Goal: Find specific page/section: Find specific page/section

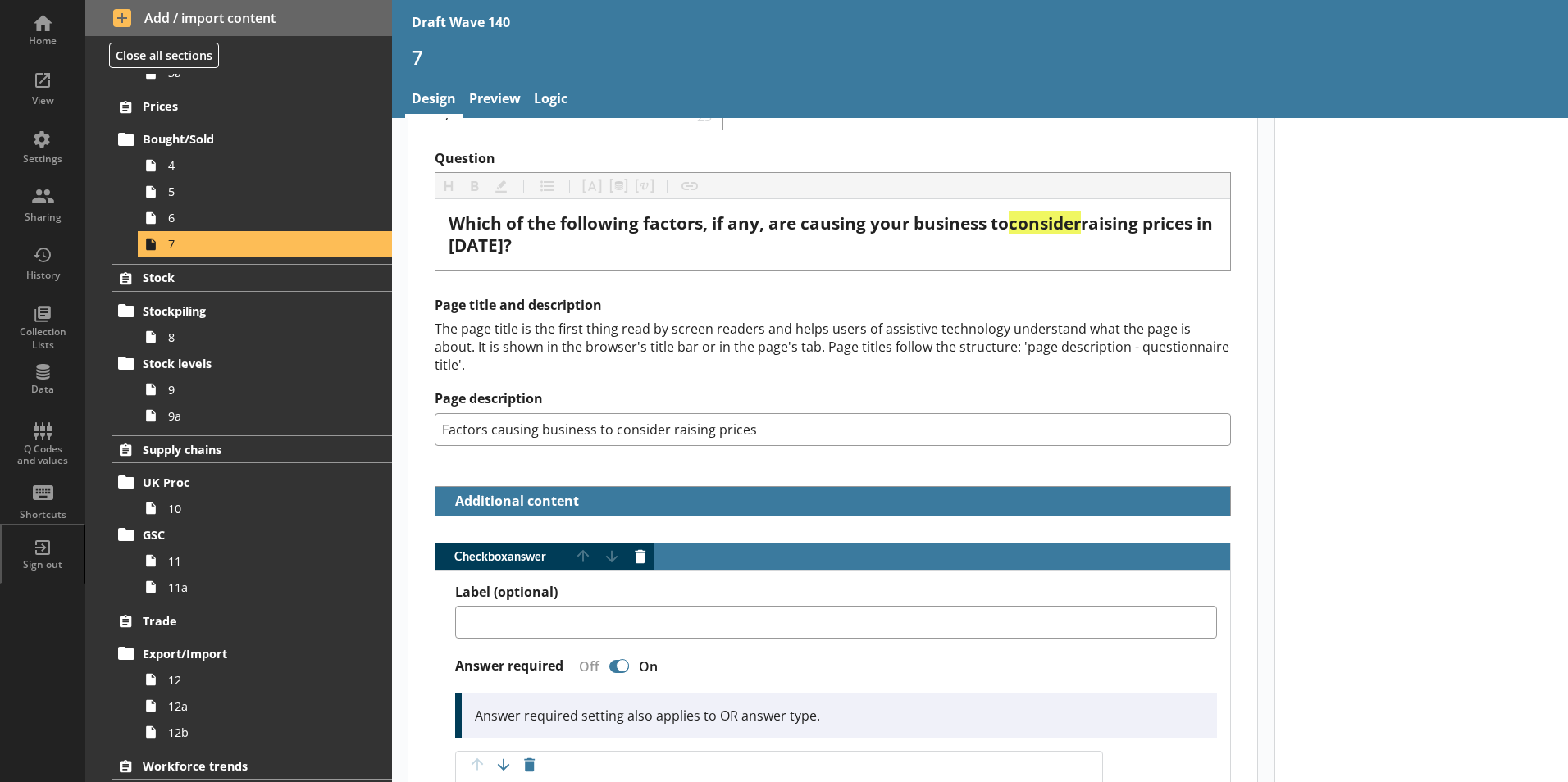
scroll to position [410, 0]
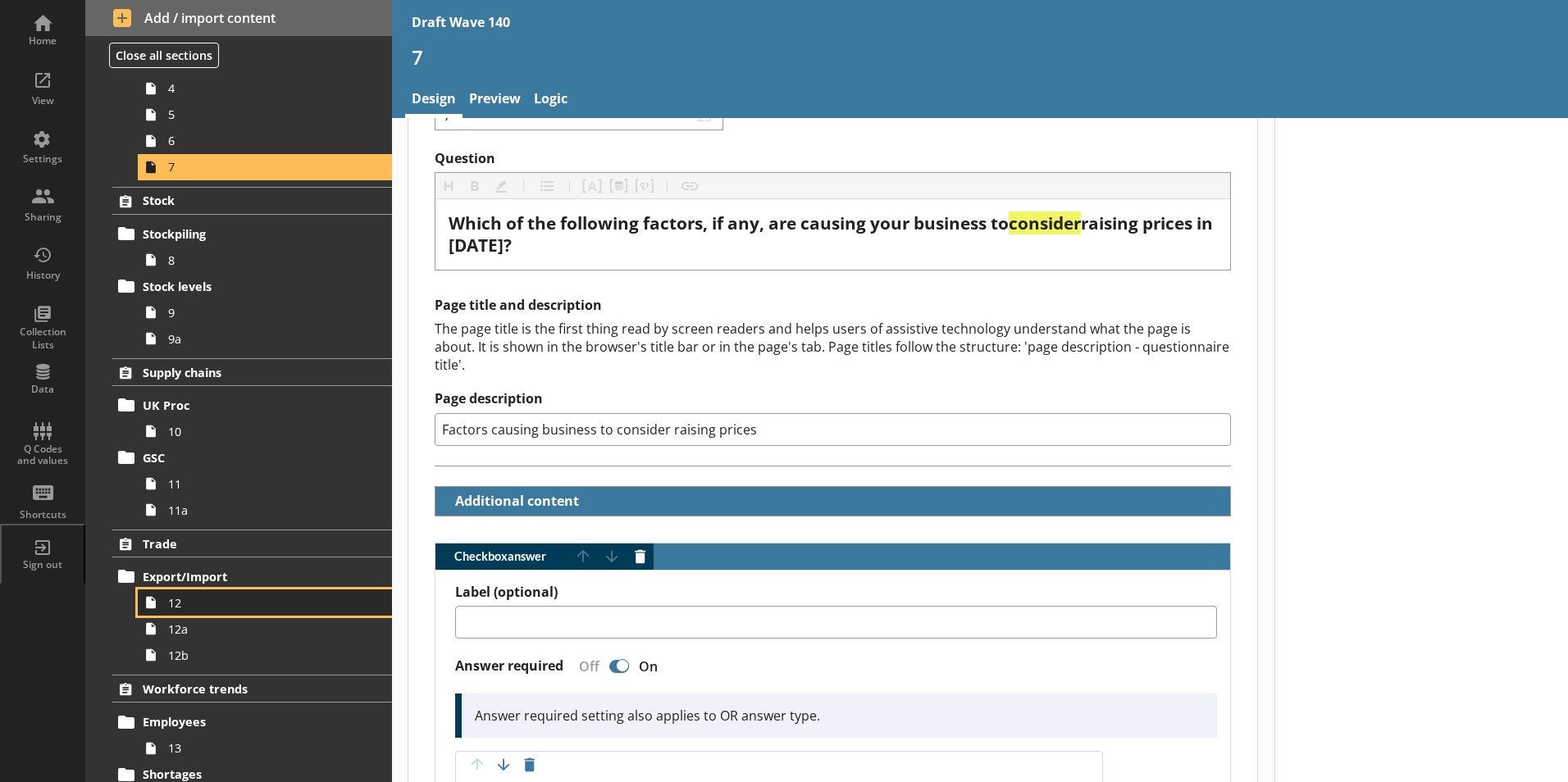
click at [183, 605] on span "12" at bounding box center [259, 603] width 182 height 15
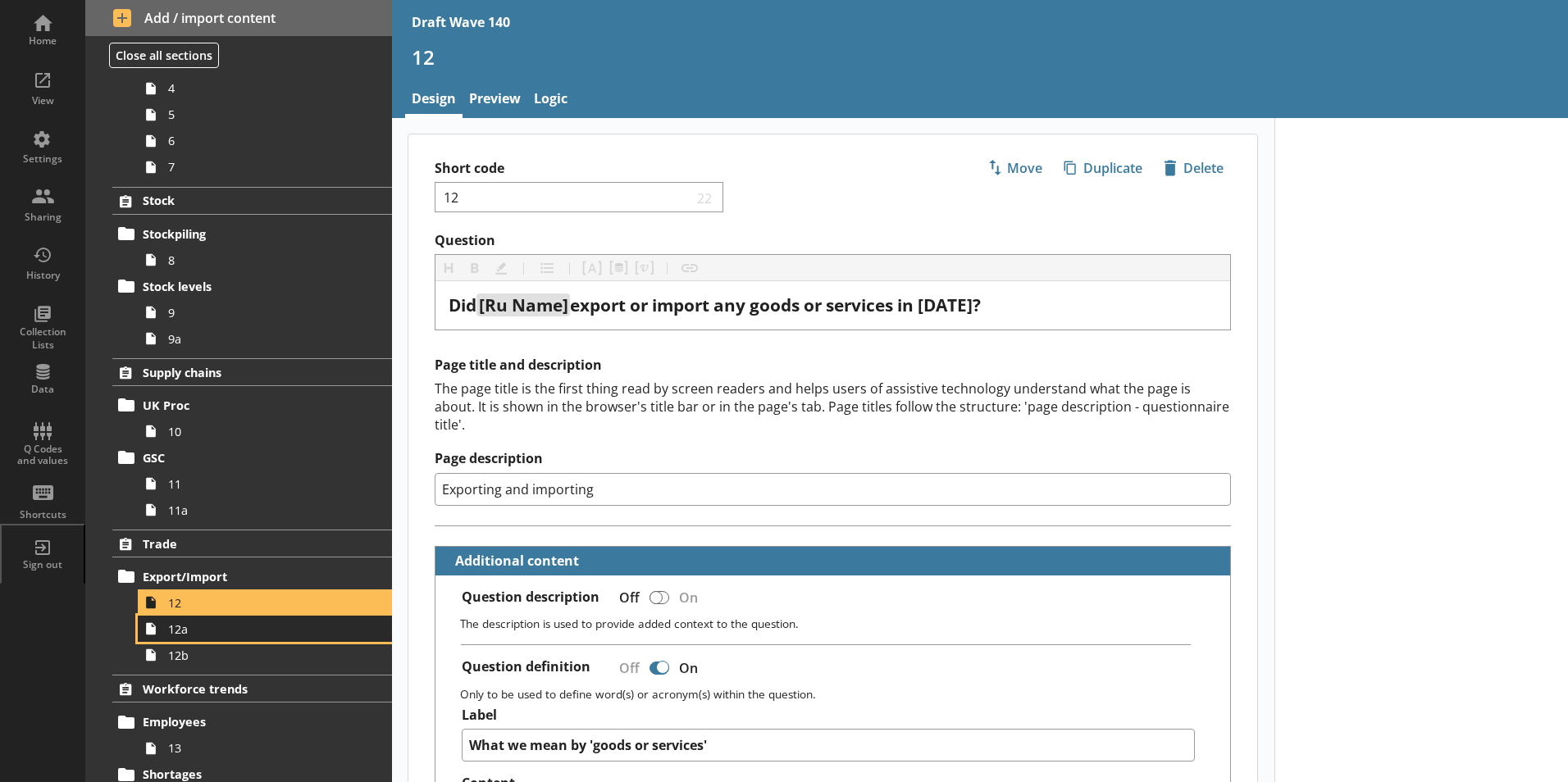
click at [183, 636] on span "12a" at bounding box center [259, 629] width 182 height 15
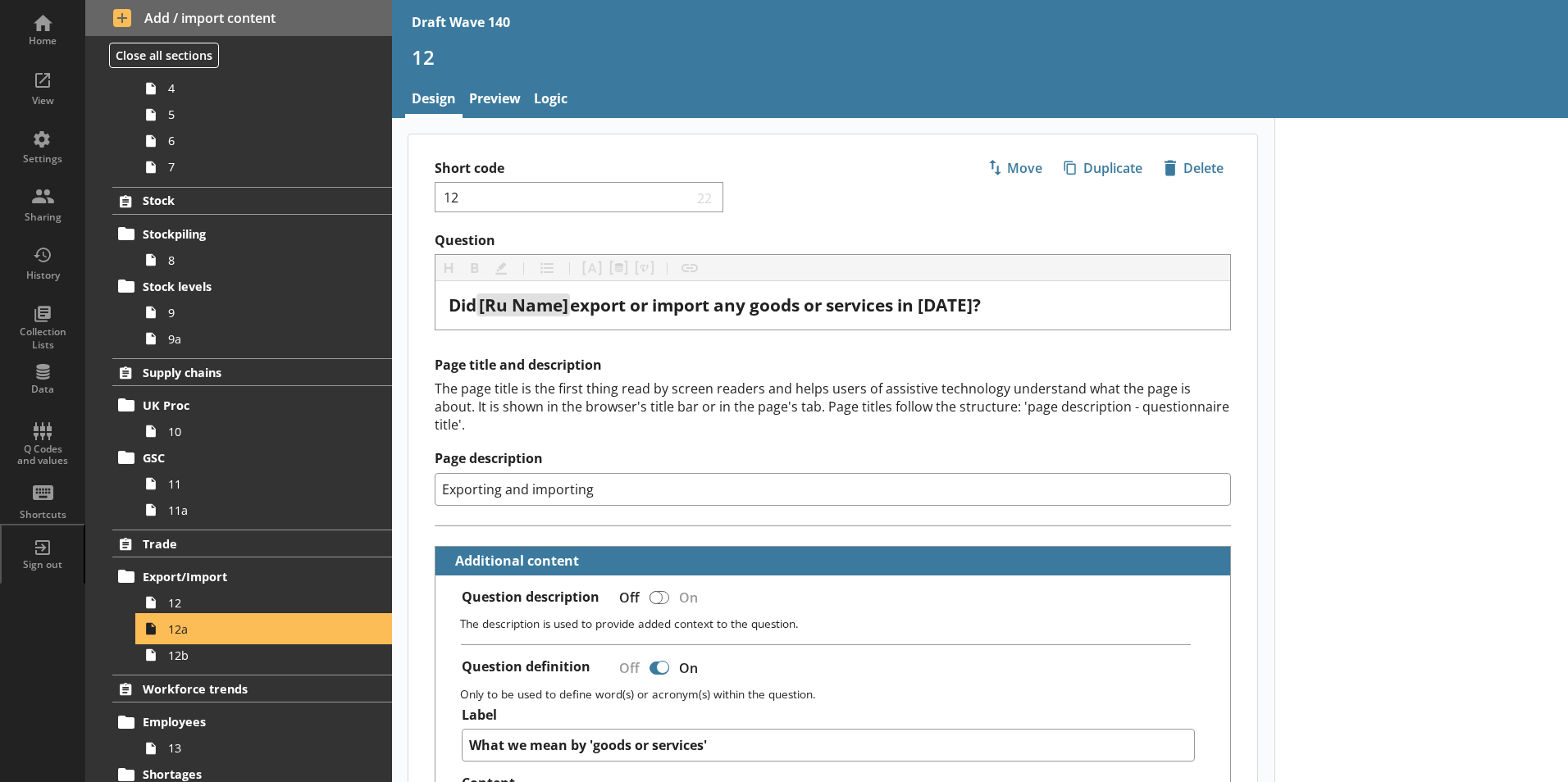
click at [182, 634] on span "12a" at bounding box center [259, 629] width 182 height 15
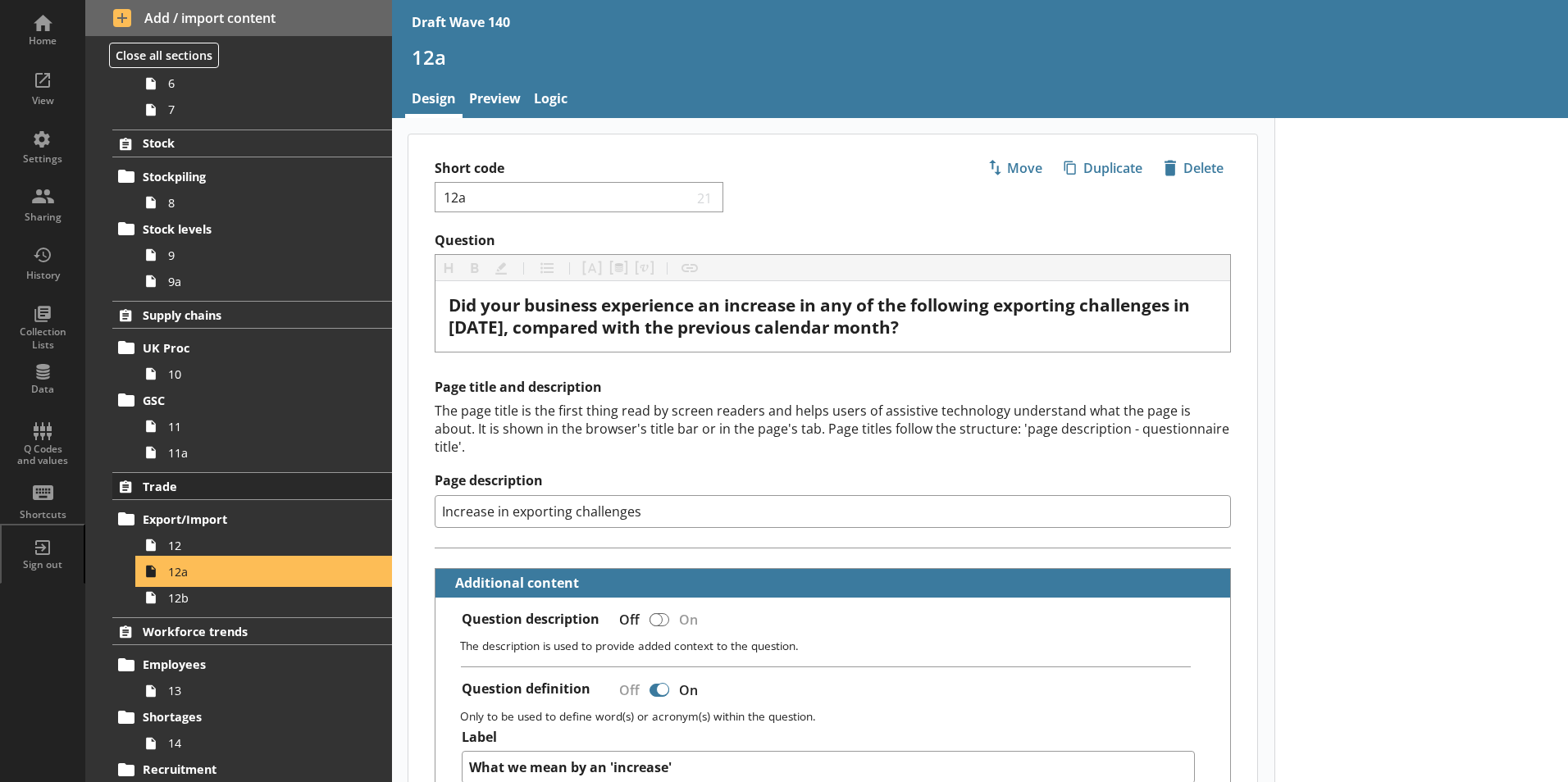
scroll to position [492, 0]
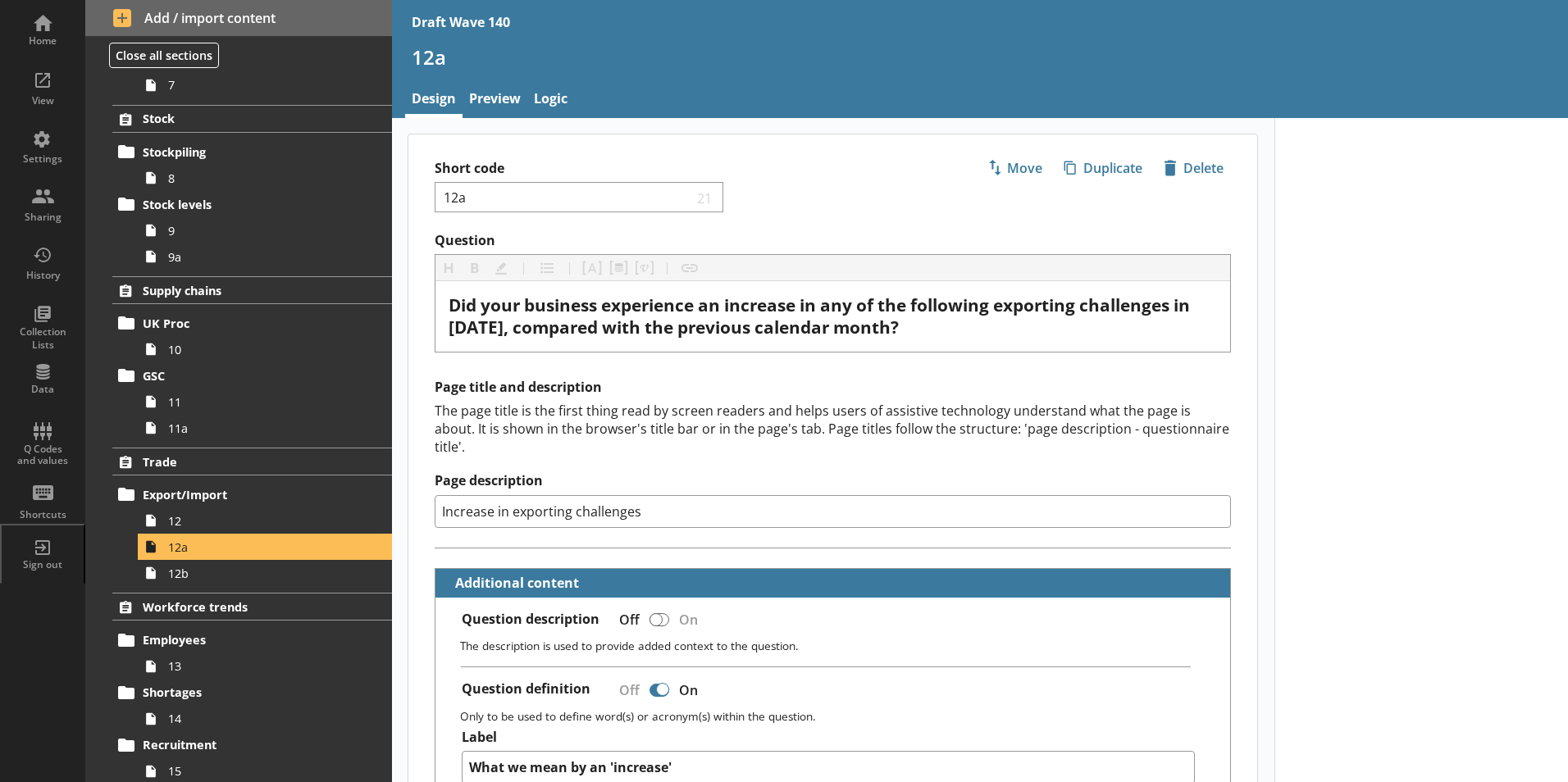
click at [446, 412] on div "The page title is the first thing read by screen readers and helps users of ass…" at bounding box center [832, 429] width 797 height 54
click at [171, 663] on span "13" at bounding box center [259, 666] width 182 height 15
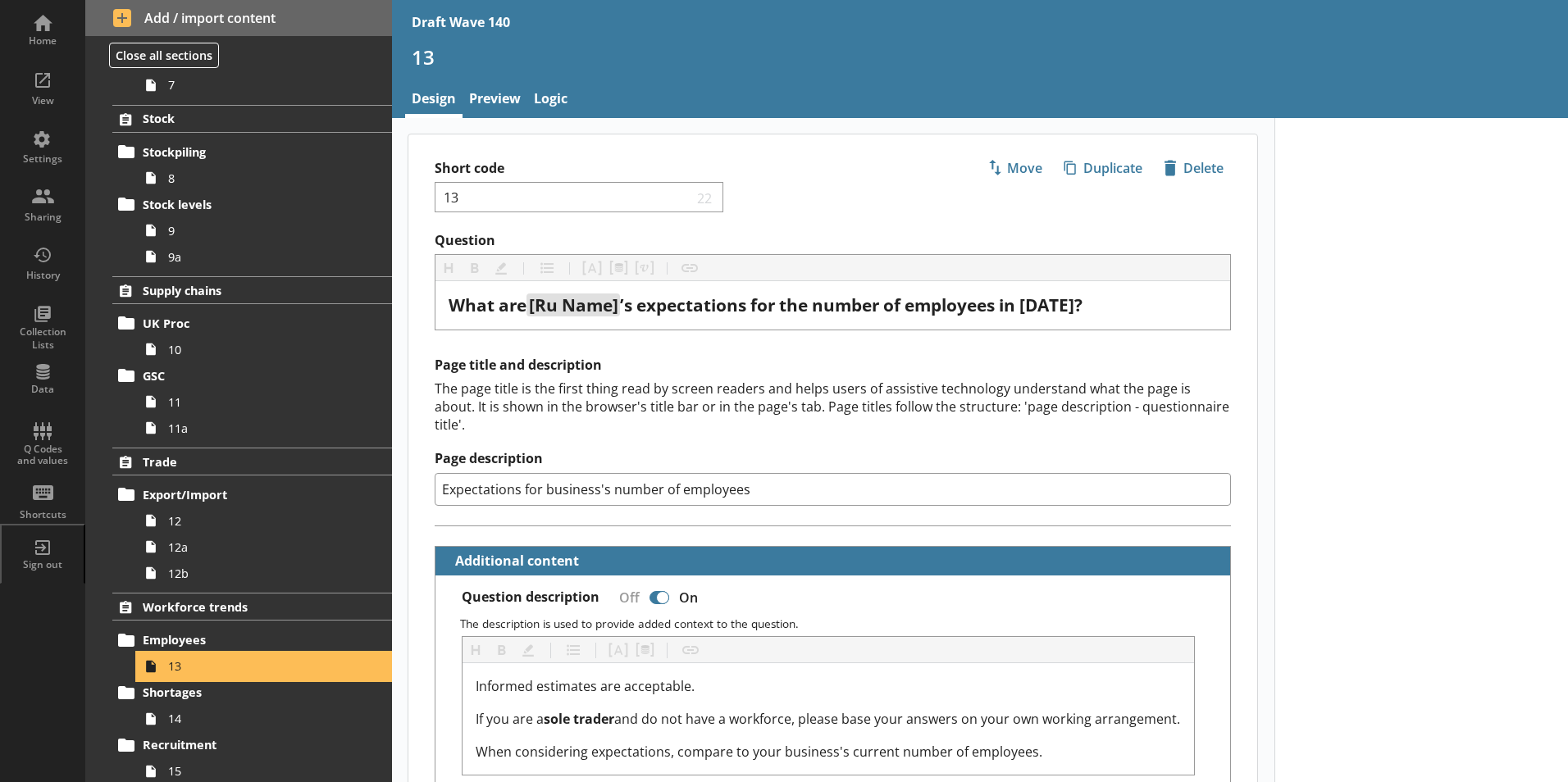
click at [171, 663] on span "13" at bounding box center [259, 666] width 182 height 15
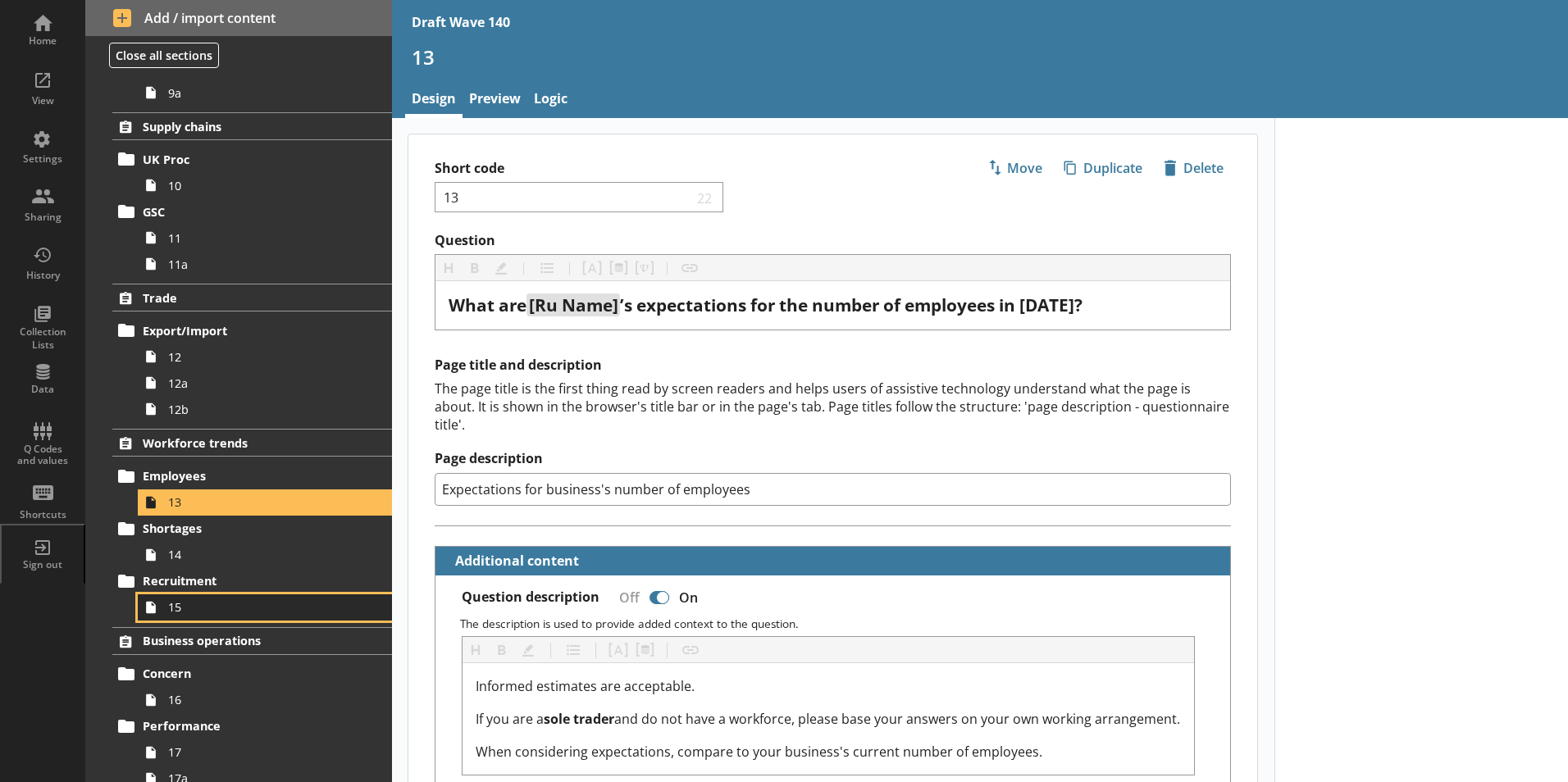
click at [179, 613] on span "15" at bounding box center [259, 607] width 182 height 15
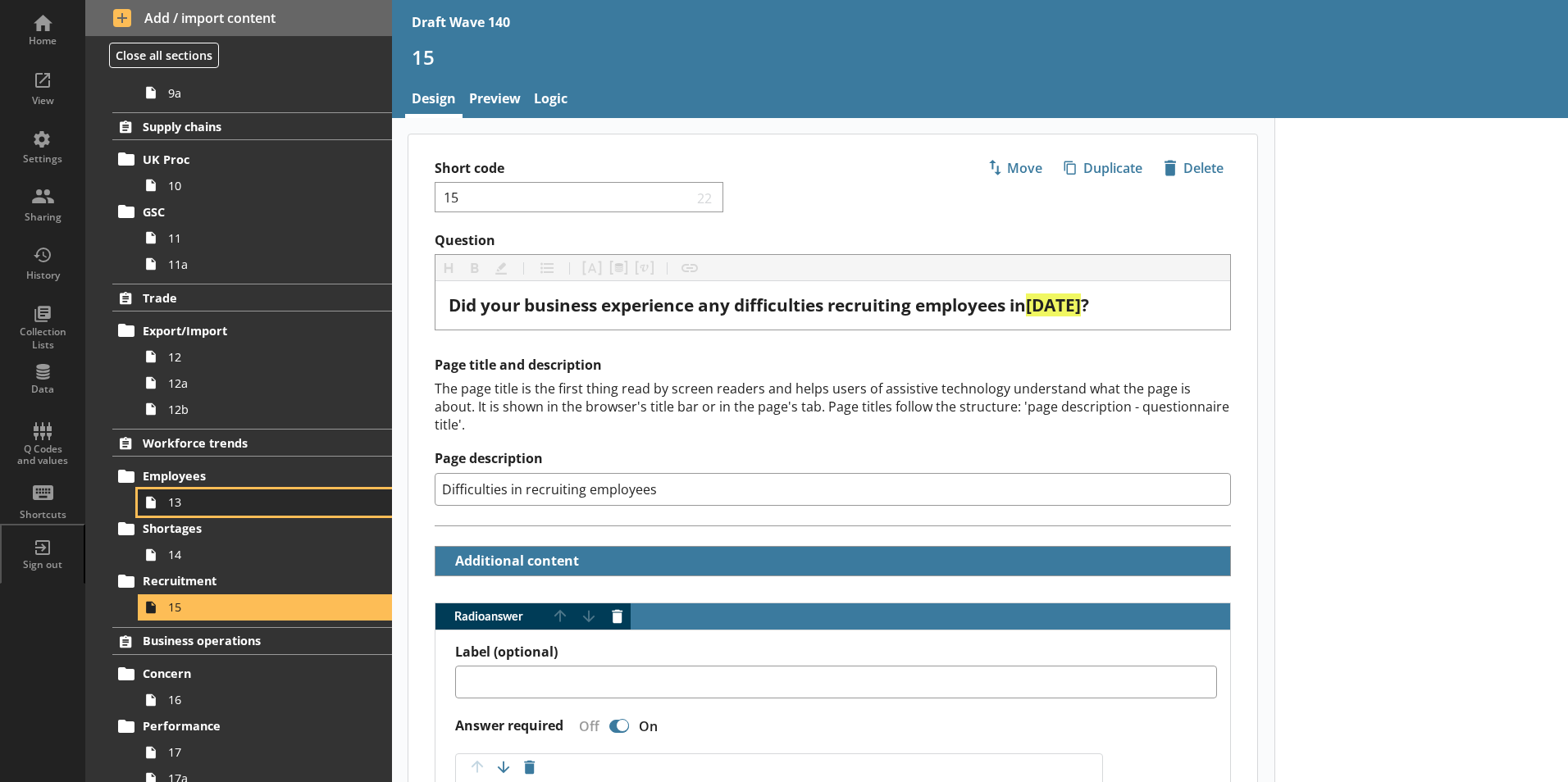
click at [191, 504] on span "13" at bounding box center [259, 502] width 182 height 15
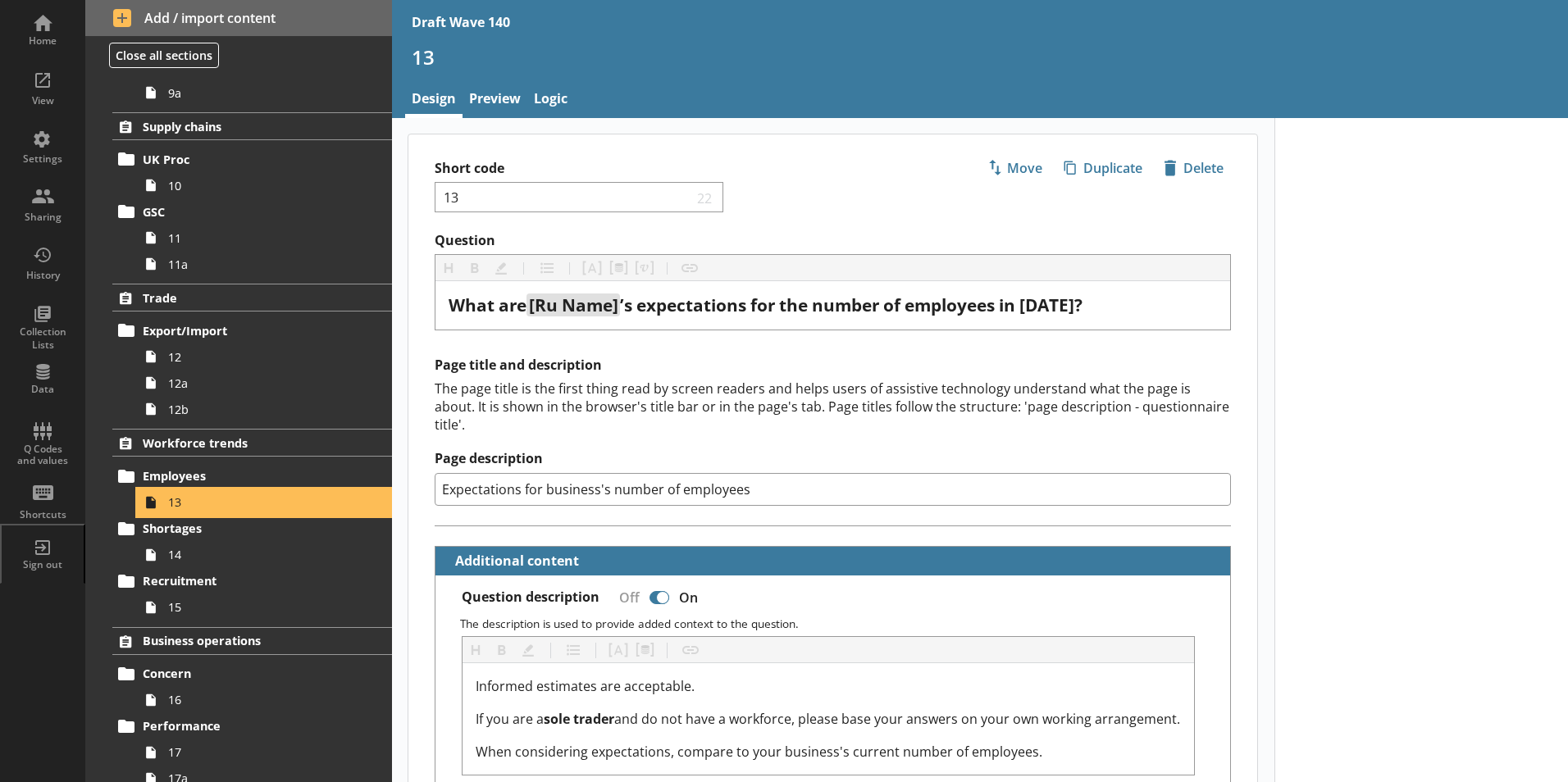
click at [191, 504] on span "13" at bounding box center [259, 502] width 182 height 15
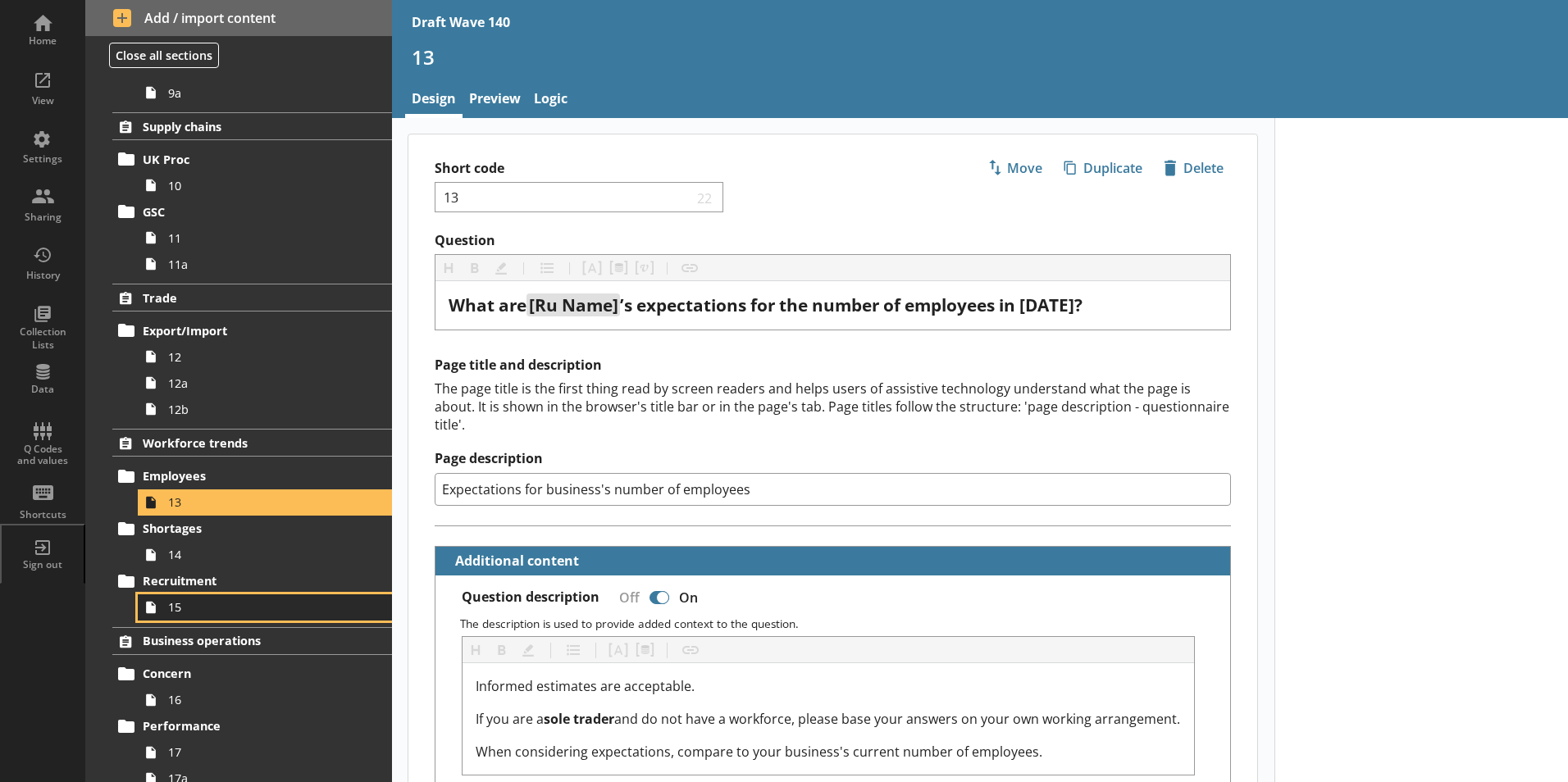
click at [182, 605] on span "15" at bounding box center [259, 607] width 182 height 15
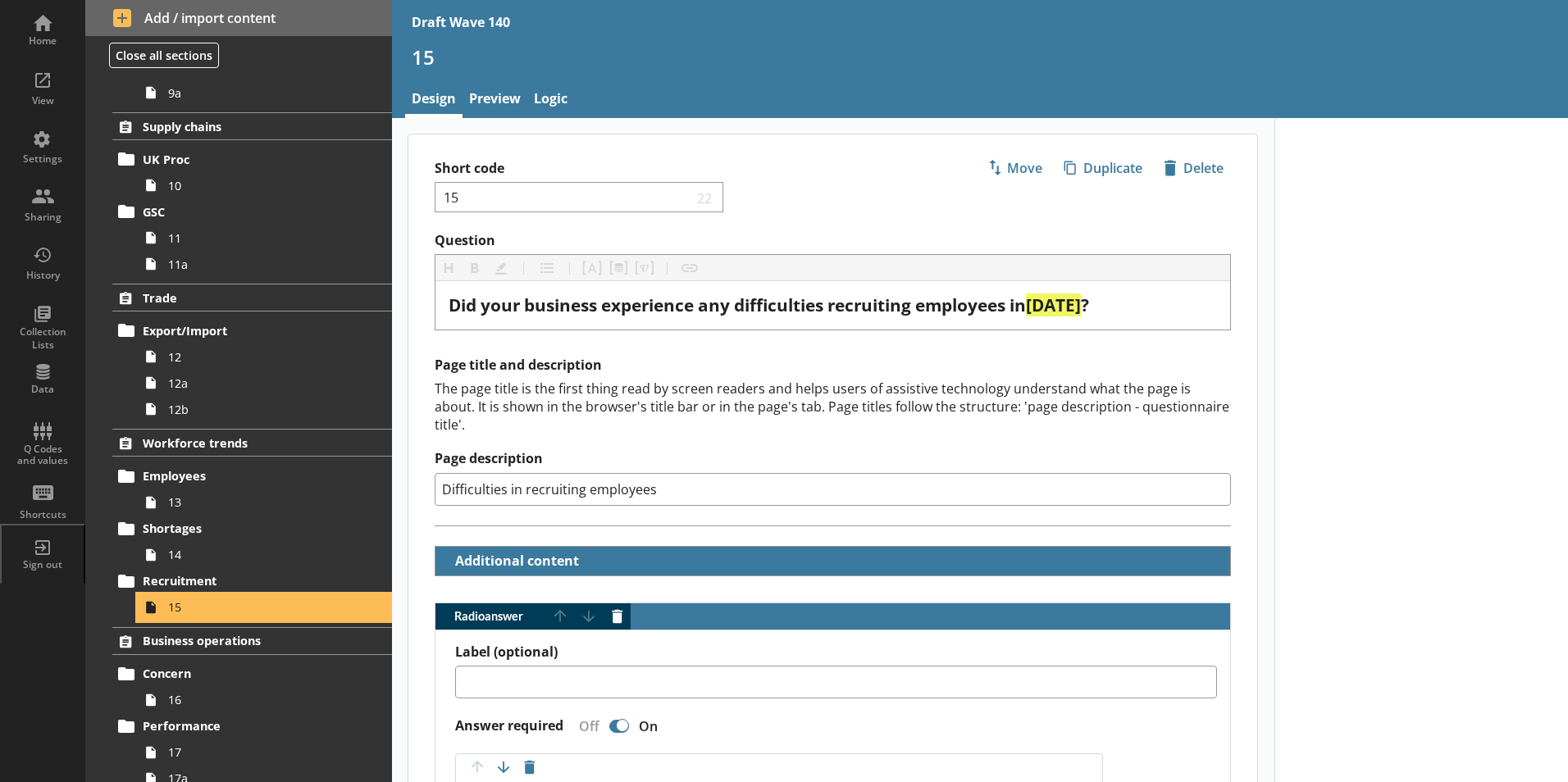
click at [182, 605] on span "15" at bounding box center [259, 607] width 182 height 15
click at [172, 608] on span "15" at bounding box center [259, 607] width 182 height 15
click at [176, 604] on span "15" at bounding box center [259, 607] width 182 height 15
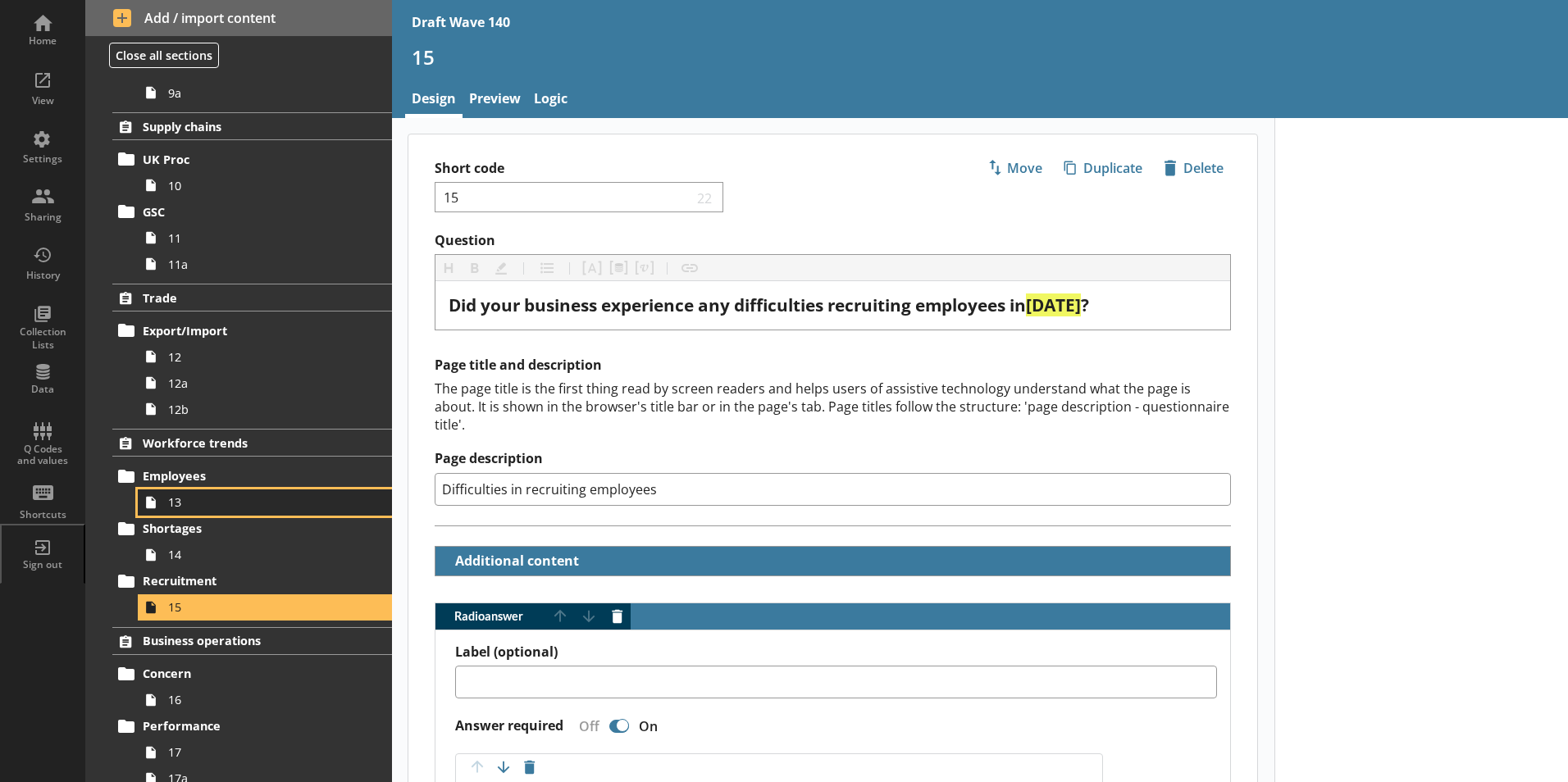
click at [180, 503] on span "13" at bounding box center [259, 502] width 182 height 15
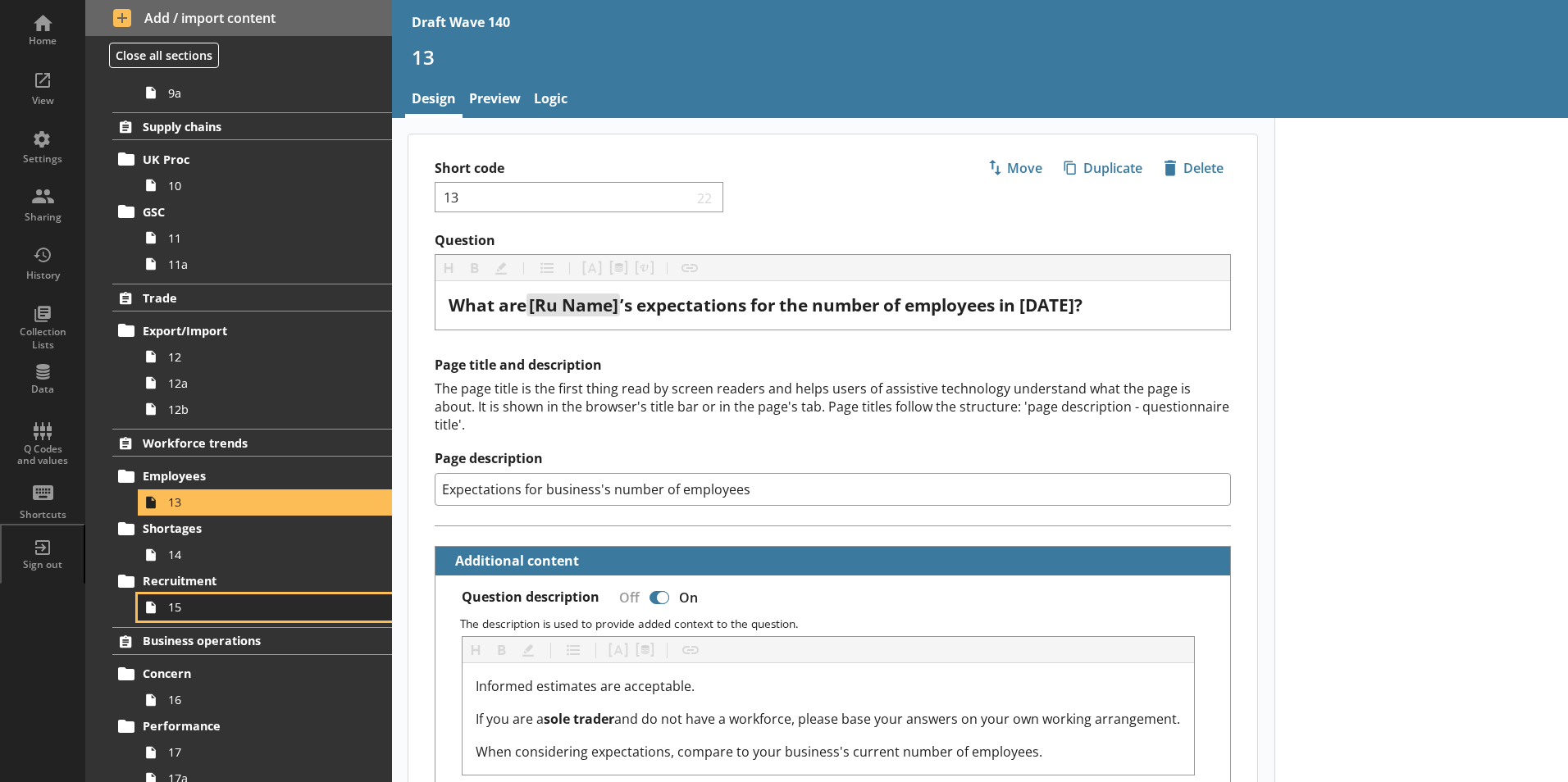
click at [184, 611] on span "15" at bounding box center [259, 607] width 182 height 15
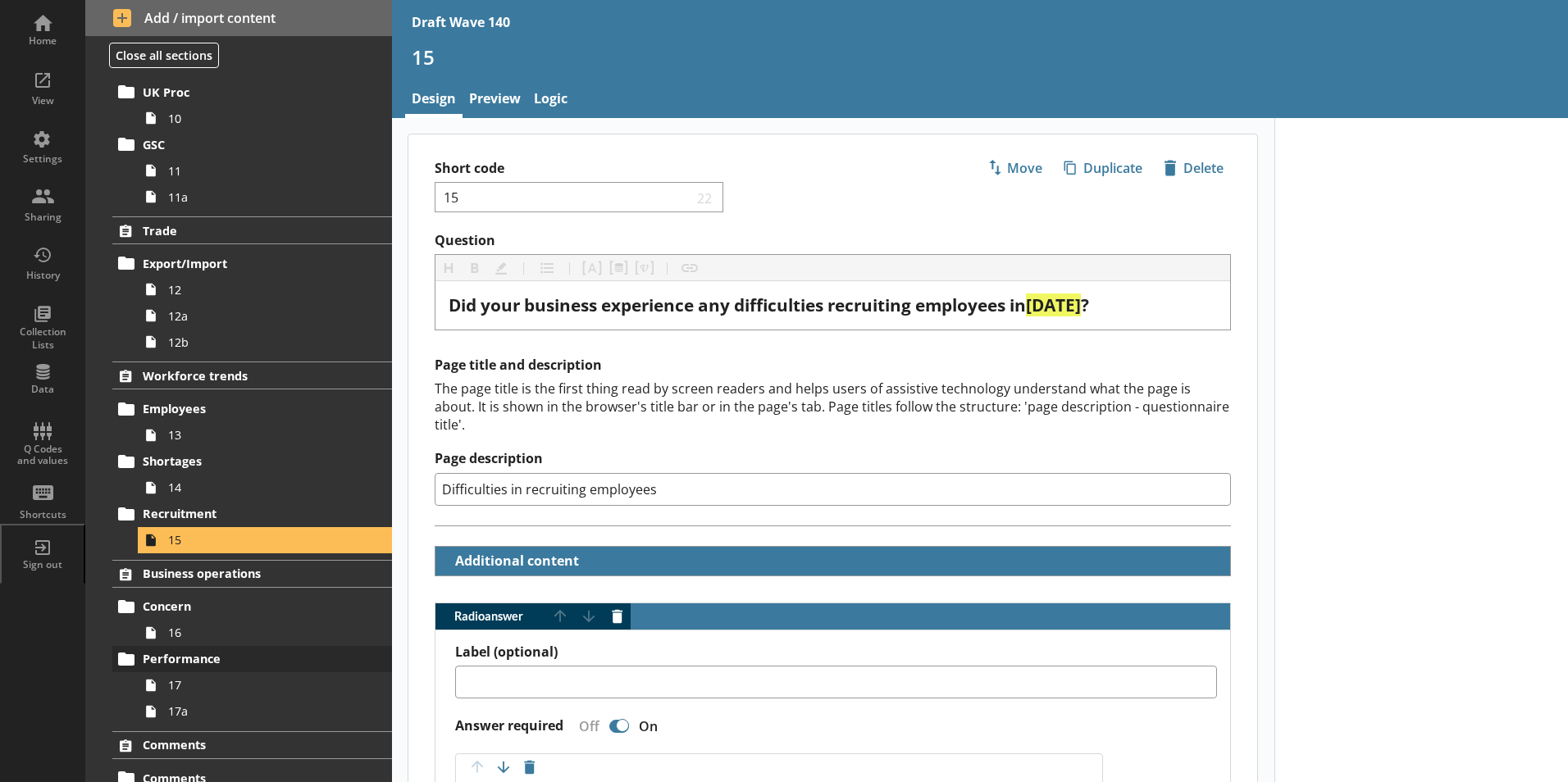
scroll to position [799, 0]
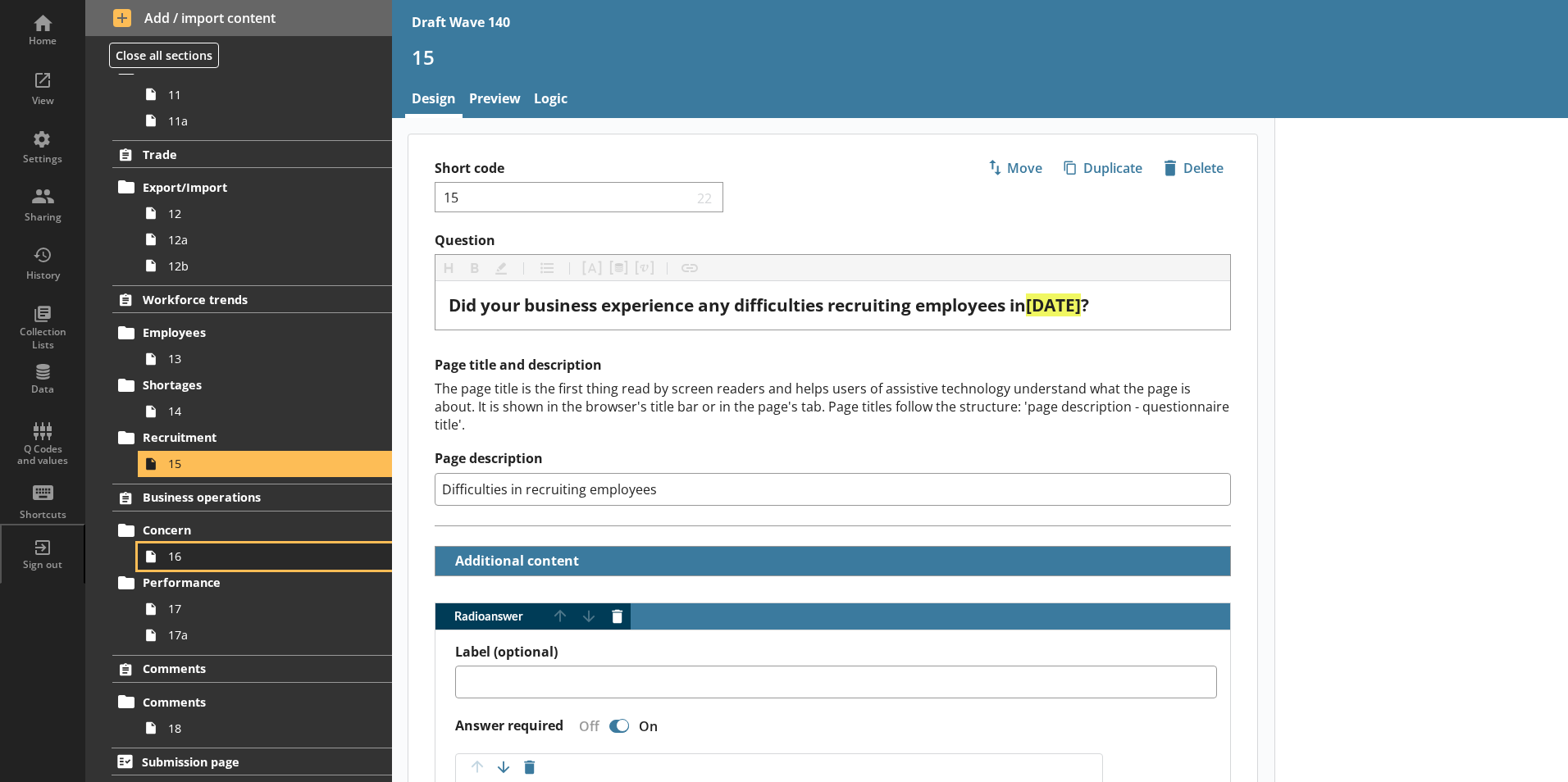
click at [189, 557] on span "16" at bounding box center [259, 556] width 182 height 15
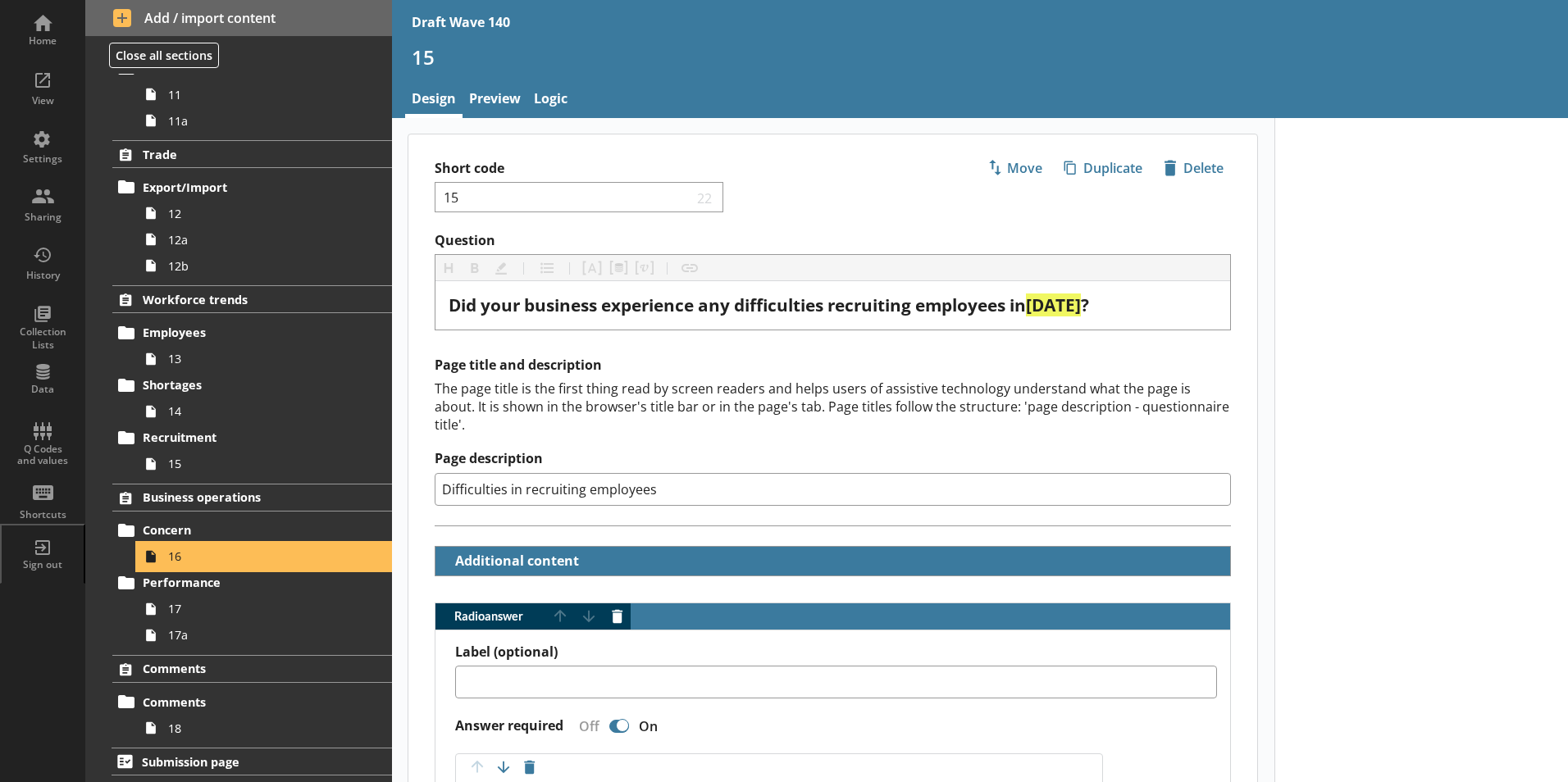
click at [189, 557] on span "16" at bounding box center [259, 556] width 182 height 15
type textarea "x"
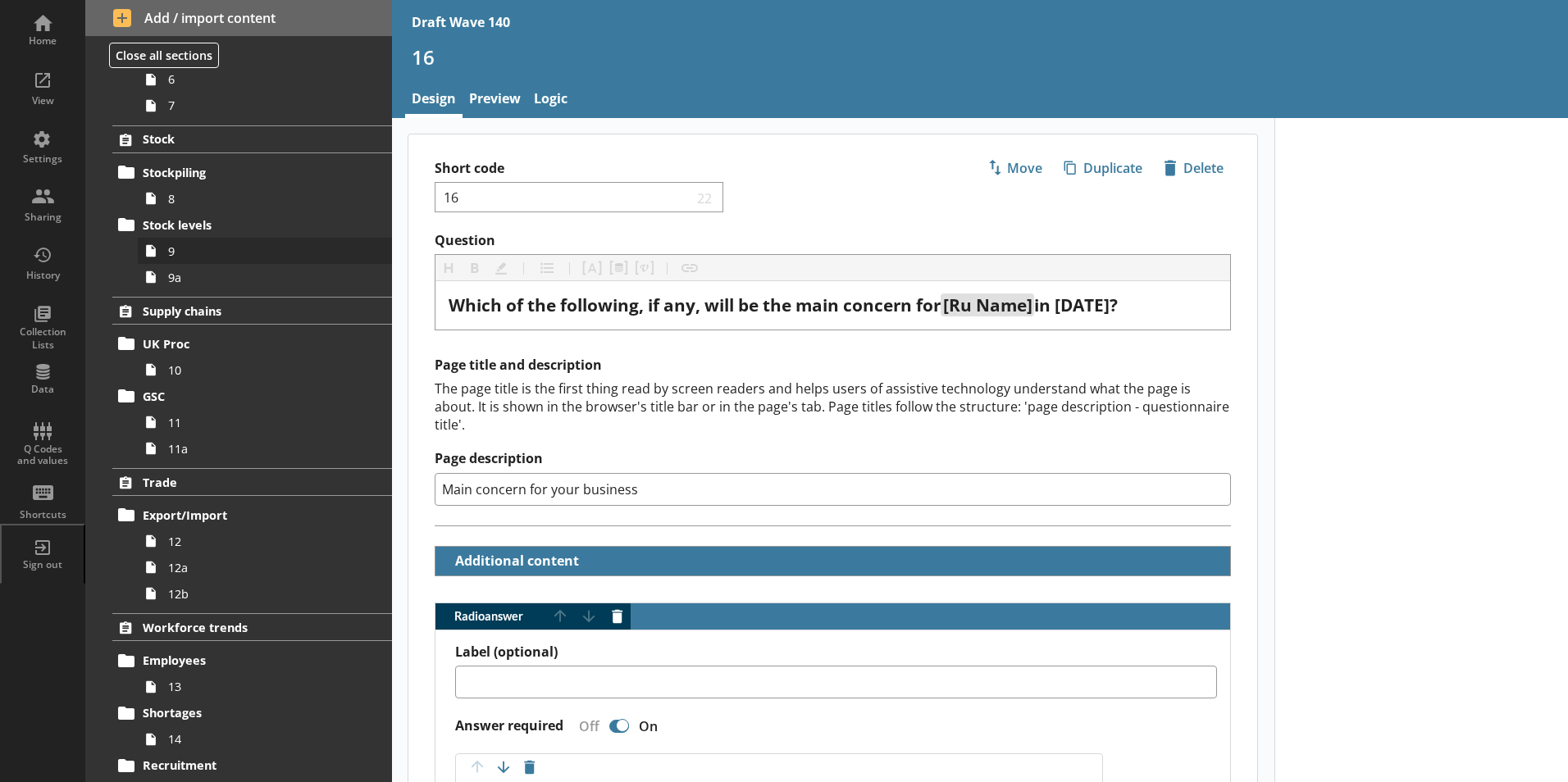
scroll to position [799, 0]
